Goal: Information Seeking & Learning: Find specific fact

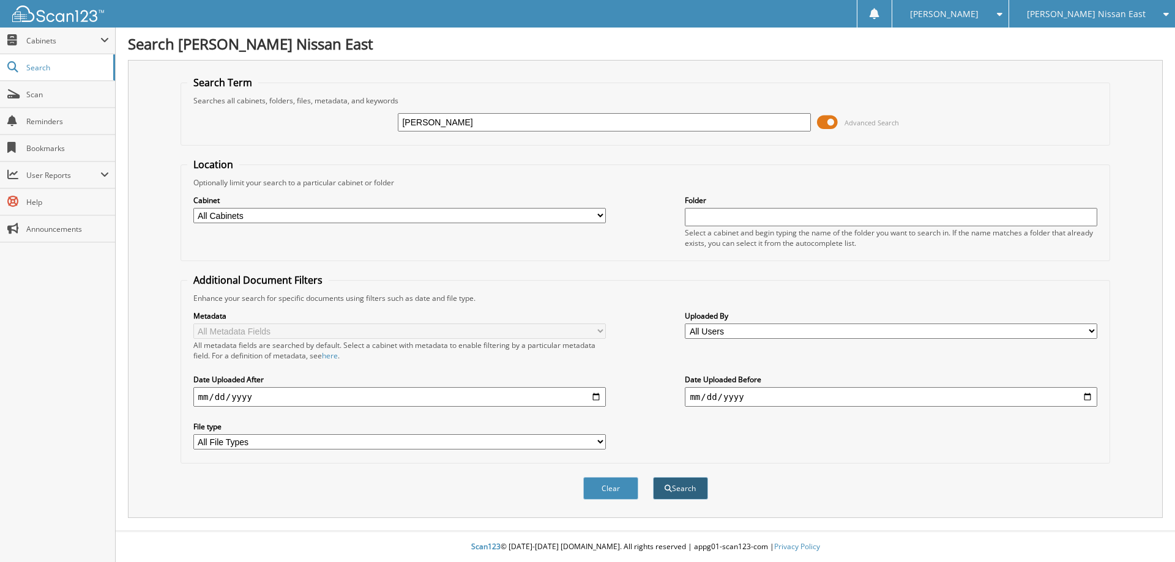
type input "TISHIKA JENNINGS"
click at [694, 488] on button "Search" at bounding box center [680, 488] width 55 height 23
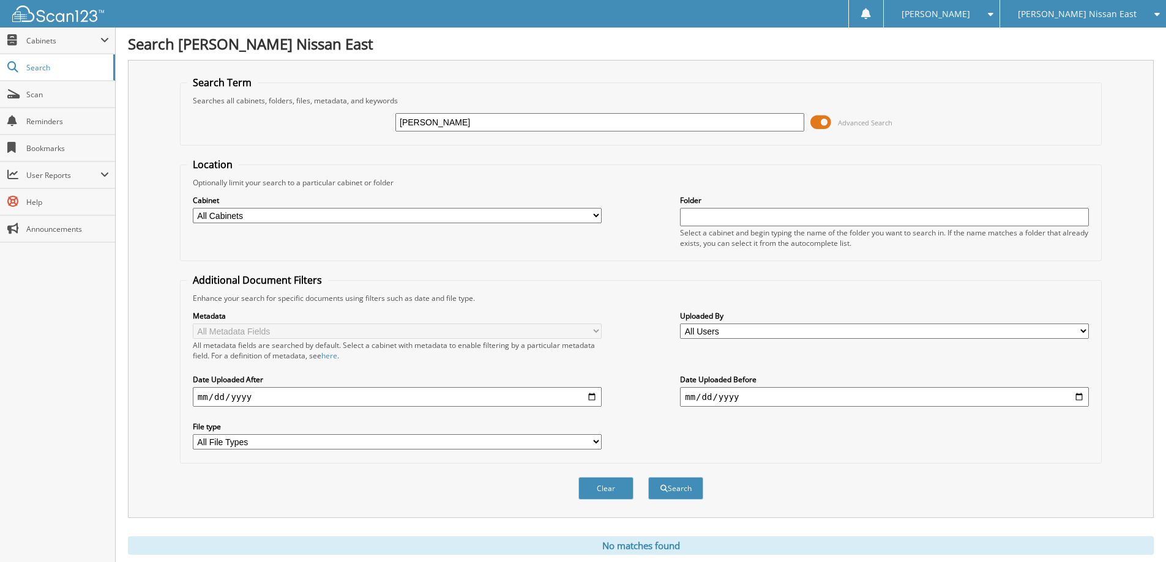
click at [545, 121] on input "TISHIKA JENNINGS" at bounding box center [599, 122] width 409 height 18
type input "T"
type input "MC827380"
click at [648, 477] on button "Search" at bounding box center [675, 488] width 55 height 23
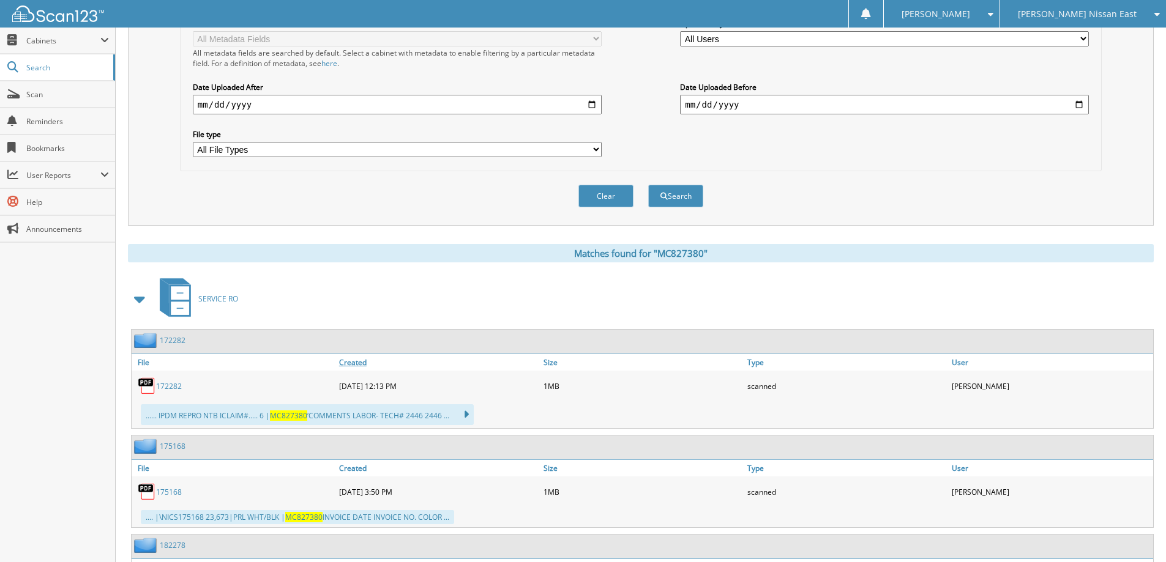
scroll to position [306, 0]
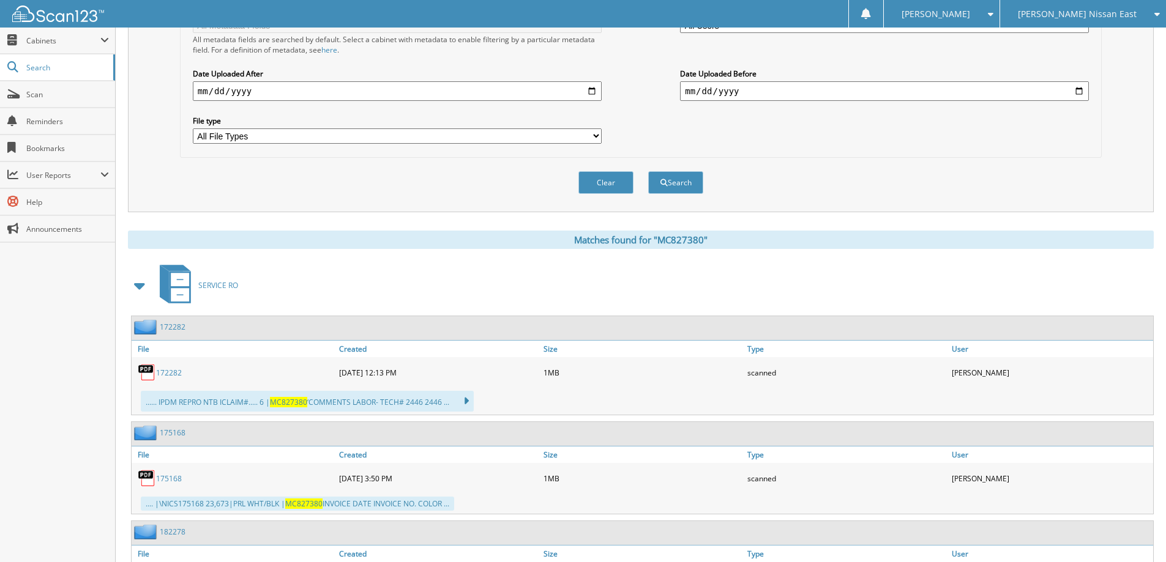
click at [167, 326] on link "172282" at bounding box center [173, 327] width 26 height 10
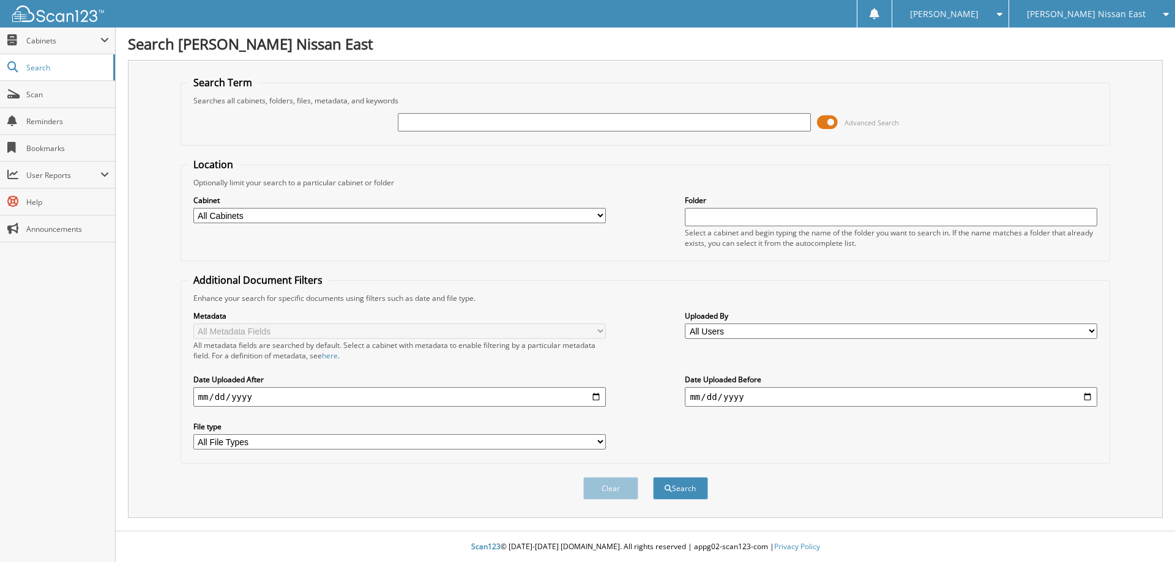
click at [600, 216] on select "All Cabinets ACCOUNTS PAYABLE ACCOUNTS RECEIVABLE CAR DEALS PARTS SERVICE RO Ne…" at bounding box center [399, 215] width 413 height 15
select select "40205"
click at [193, 208] on select "All Cabinets ACCOUNTS PAYABLE ACCOUNTS RECEIVABLE CAR DEALS PARTS SERVICE RO Ne…" at bounding box center [399, 215] width 413 height 15
click at [449, 118] on input "text" at bounding box center [604, 122] width 413 height 18
type input "MC827380"
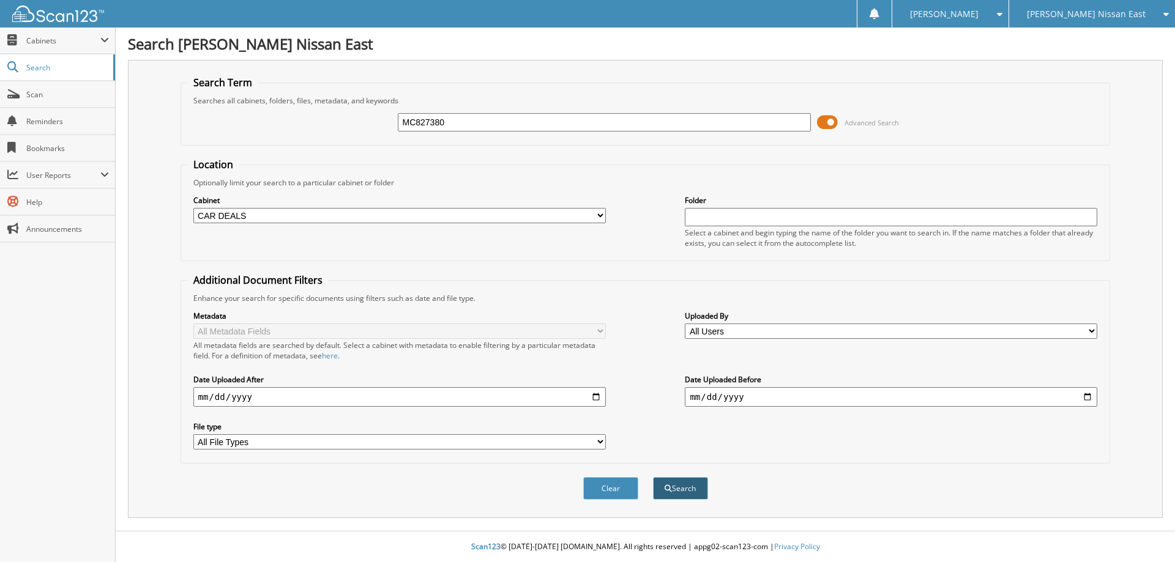
click at [679, 488] on button "Search" at bounding box center [680, 488] width 55 height 23
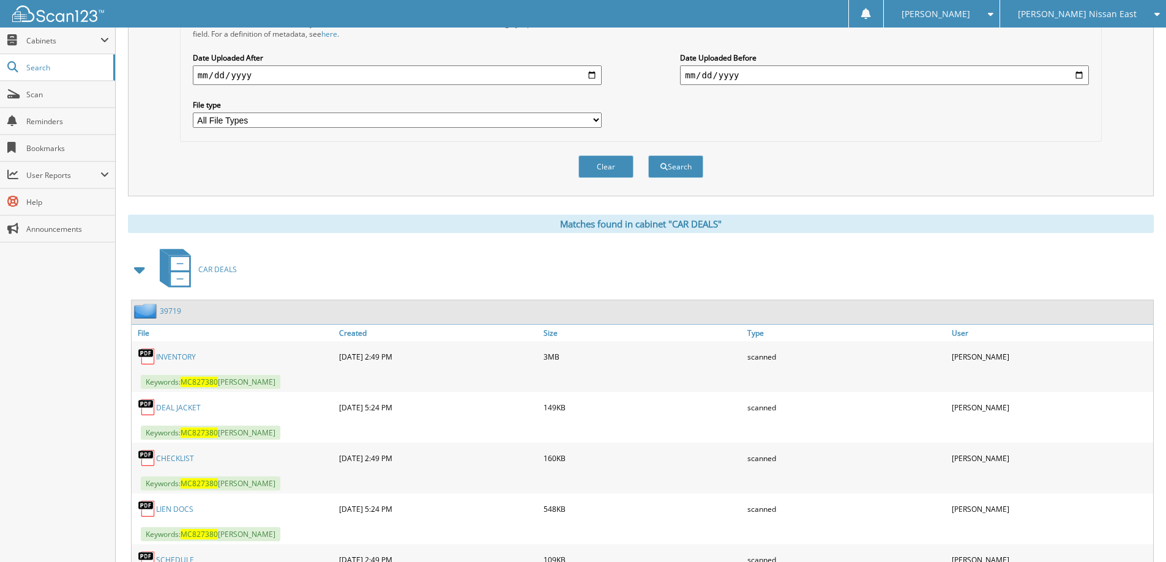
scroll to position [428, 0]
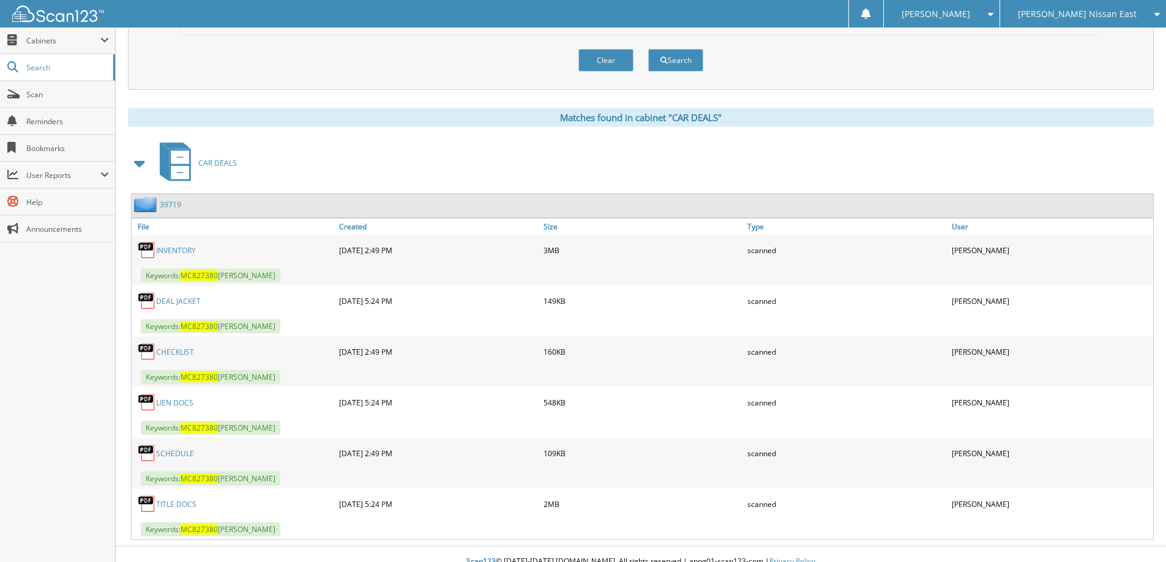
click at [167, 204] on link "39719" at bounding box center [170, 205] width 21 height 10
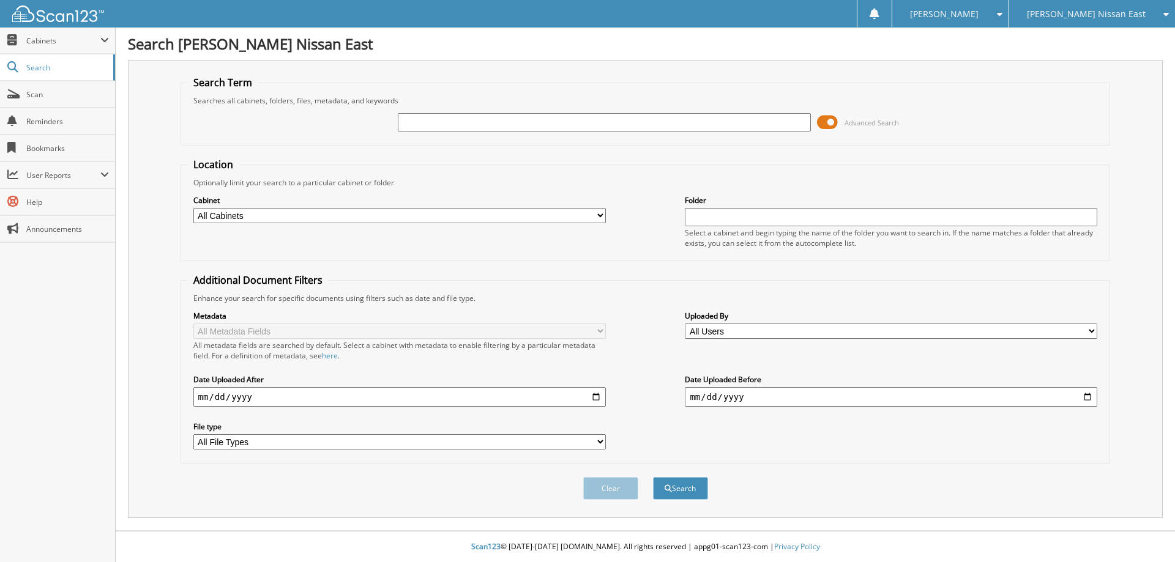
click at [600, 215] on select "All Cabinets ACCOUNTS PAYABLE ACCOUNTS RECEIVABLE CAR DEALS PARTS SERVICE RO Ne…" at bounding box center [399, 215] width 413 height 15
select select "40205"
click at [193, 208] on select "All Cabinets ACCOUNTS PAYABLE ACCOUNTS RECEIVABLE CAR DEALS PARTS SERVICE RO Ne…" at bounding box center [399, 215] width 413 height 15
click at [563, 122] on input "text" at bounding box center [604, 122] width 413 height 18
type input "ph524655"
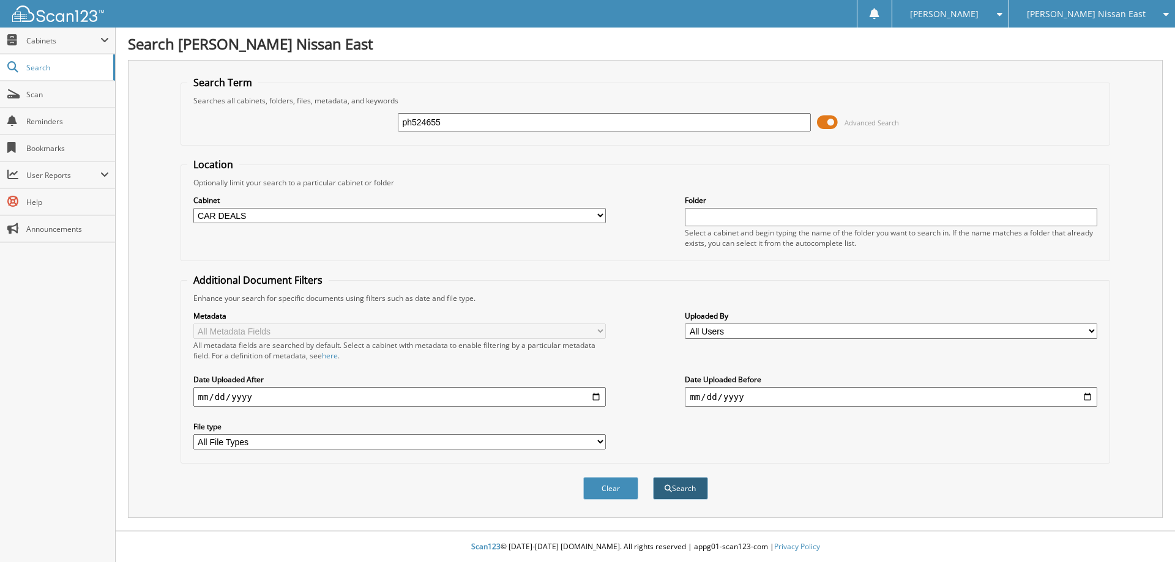
click at [676, 487] on button "Search" at bounding box center [680, 488] width 55 height 23
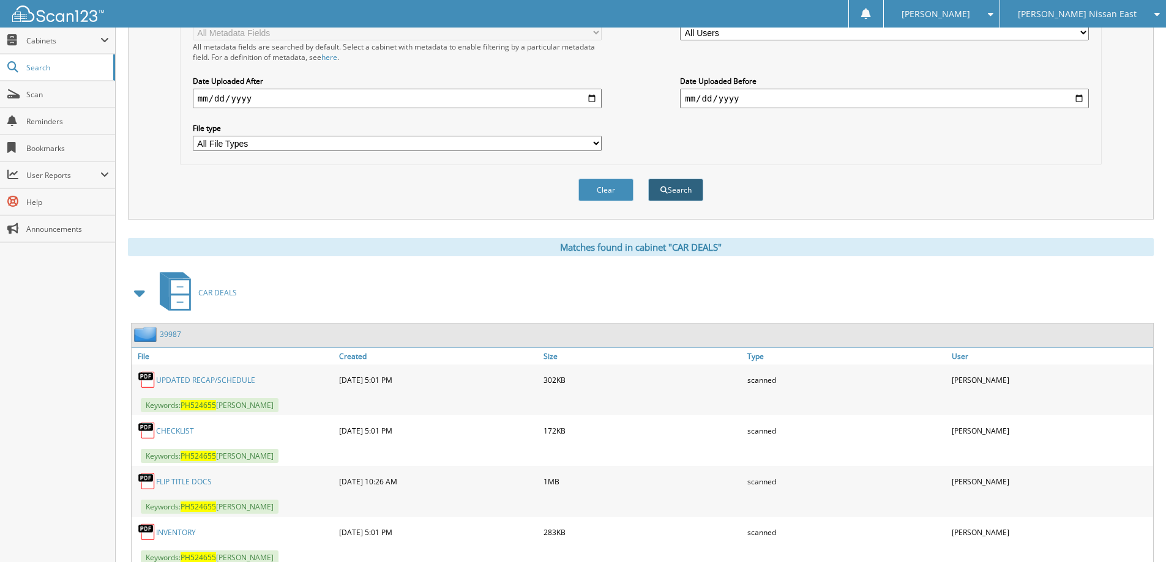
scroll to position [306, 0]
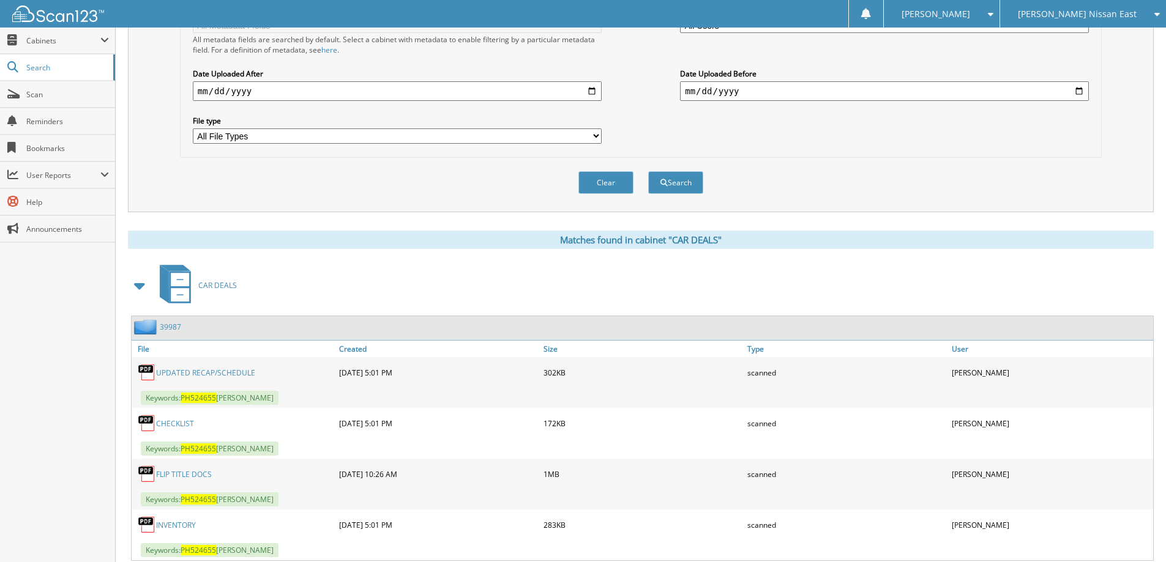
click at [163, 327] on link "39987" at bounding box center [170, 327] width 21 height 10
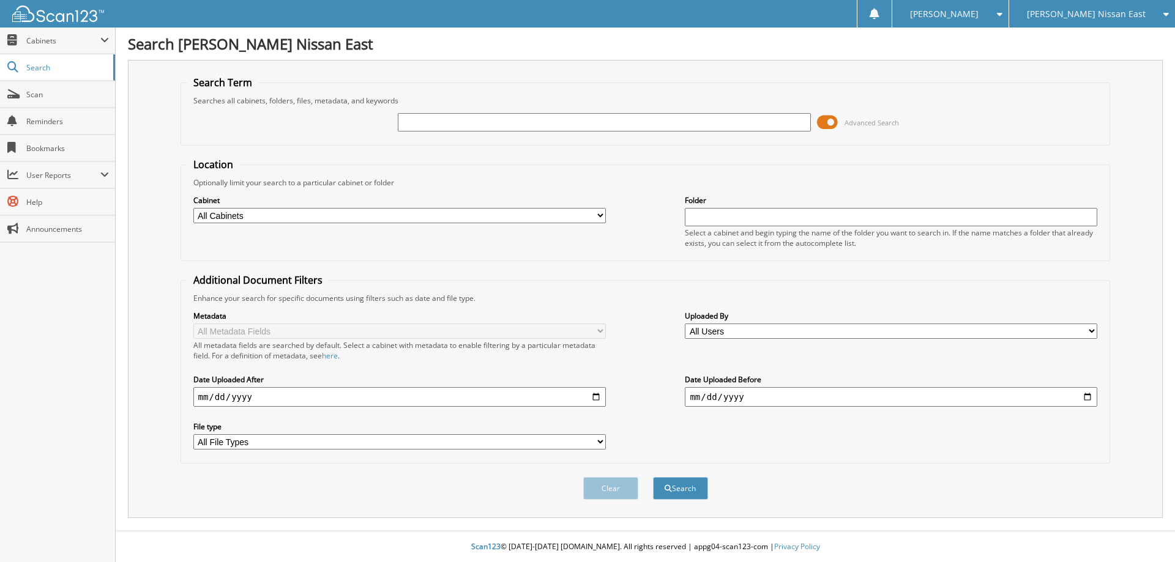
click at [599, 213] on select "All Cabinets ACCOUNTS PAYABLE ACCOUNTS RECEIVABLE CAR DEALS PARTS SERVICE RO Ne…" at bounding box center [399, 215] width 413 height 15
select select "40205"
click at [193, 208] on select "All Cabinets ACCOUNTS PAYABLE ACCOUNTS RECEIVABLE CAR DEALS PARTS SERVICE RO Ne…" at bounding box center [399, 215] width 413 height 15
click at [451, 124] on input "text" at bounding box center [604, 122] width 413 height 18
type input "SN646692"
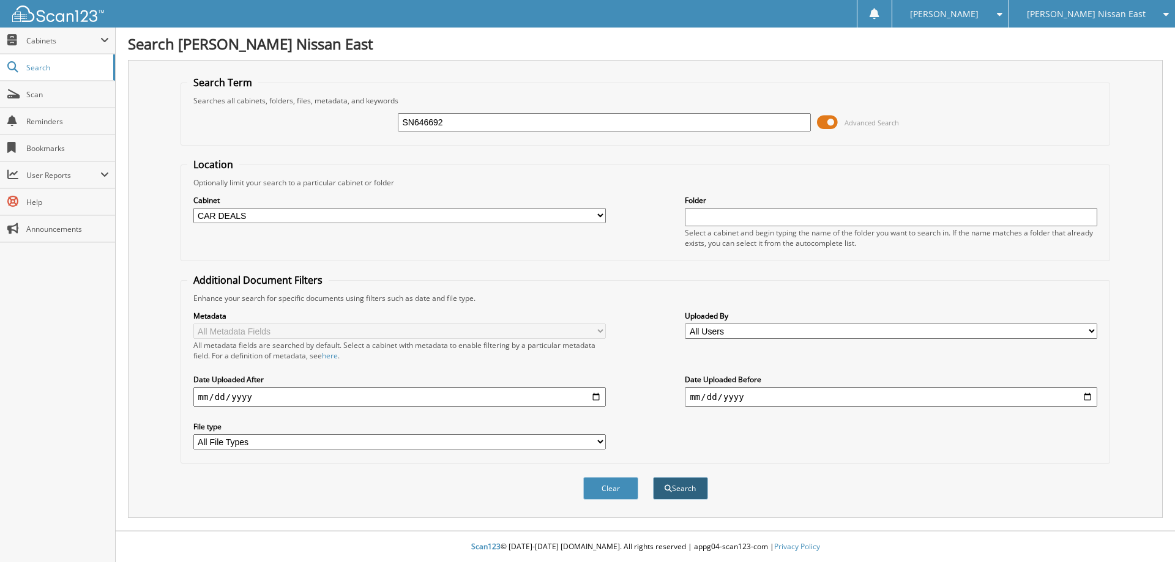
click at [688, 493] on button "Search" at bounding box center [680, 488] width 55 height 23
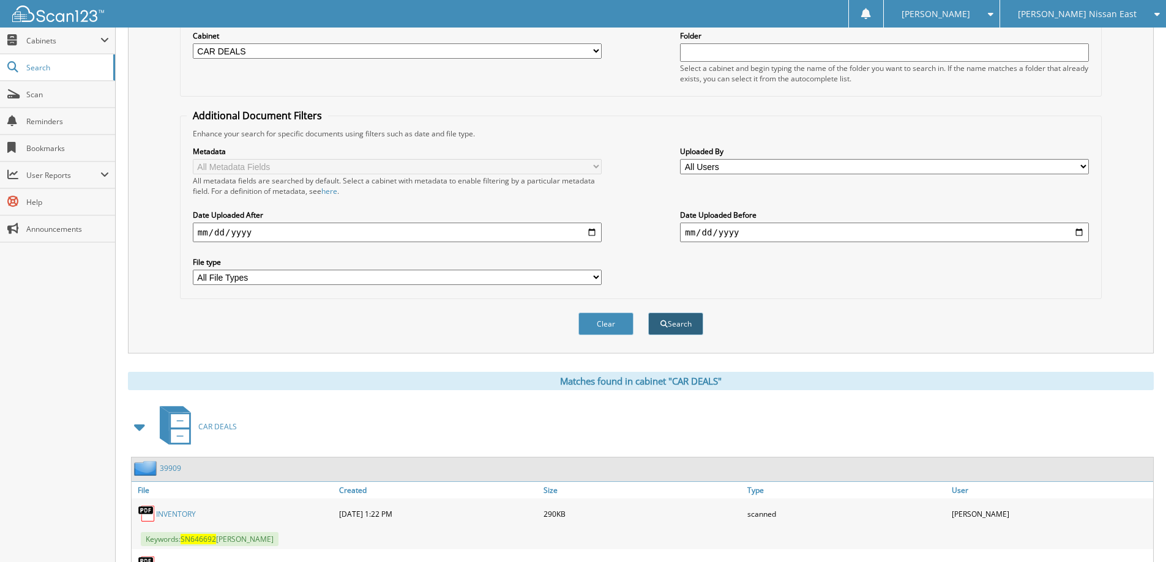
scroll to position [184, 0]
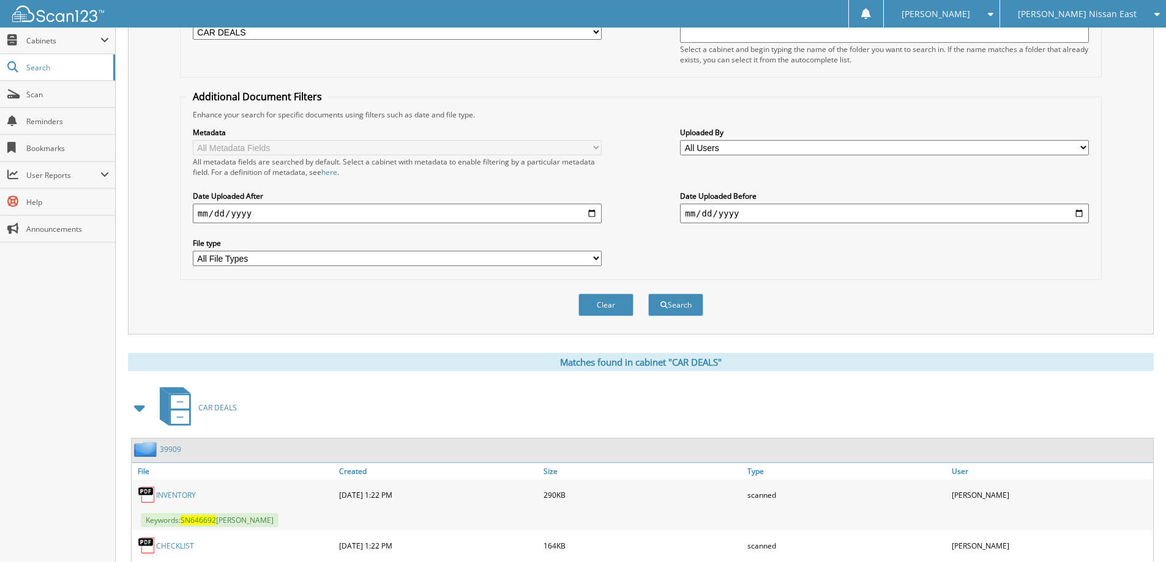
click at [174, 447] on link "39909" at bounding box center [170, 449] width 21 height 10
